Goal: Task Accomplishment & Management: Use online tool/utility

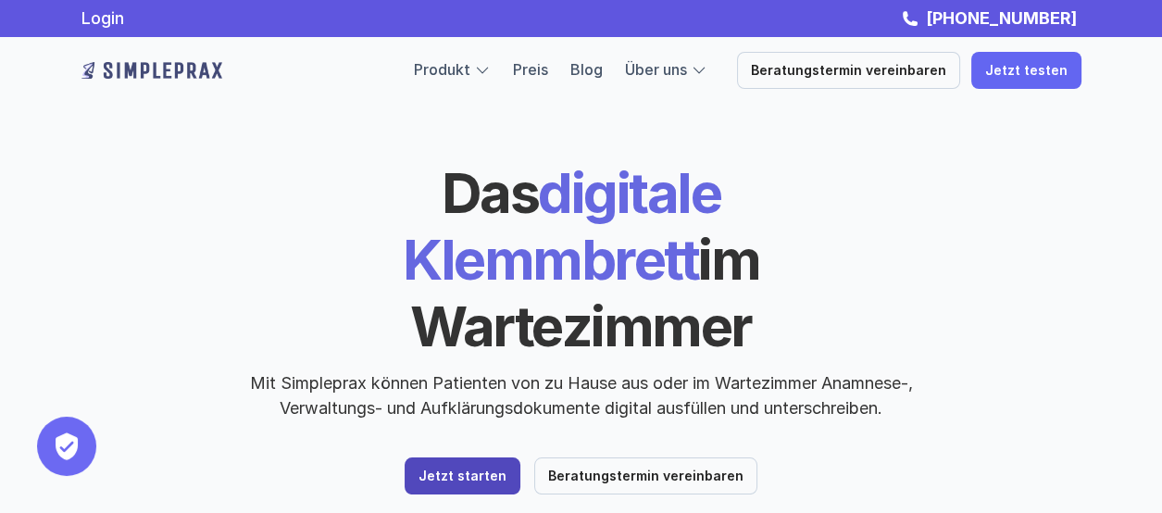
click at [477, 457] on link "Jetzt starten" at bounding box center [463, 475] width 116 height 37
